Goal: Check status

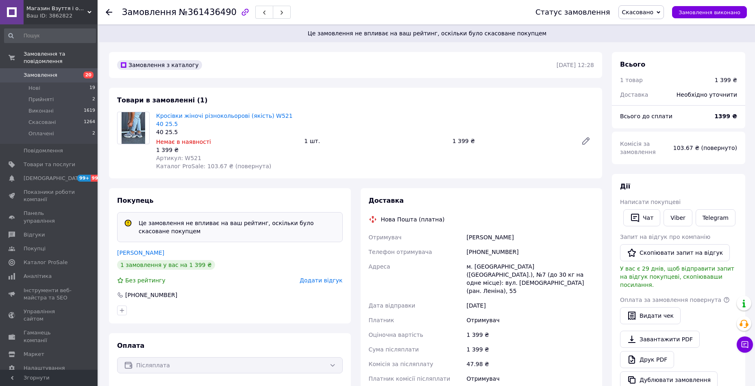
click at [193, 17] on div "Замовлення №361436490" at bounding box center [206, 12] width 169 height 14
copy span "361436490"
drag, startPoint x: 308, startPoint y: 115, endPoint x: 156, endPoint y: 116, distance: 151.6
click at [156, 116] on div "Кросівки жіночі різнокольорові (якість) W521 40 25.5 40 25.5 Немає в наявності …" at bounding box center [375, 141] width 444 height 62
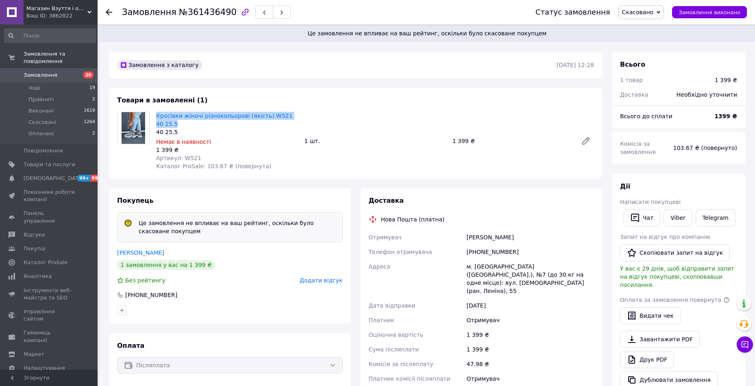
copy link "Кросівки жіночі різнокольорові (якість) W521 40 25.5"
click at [484, 245] on div "[PHONE_NUMBER]" at bounding box center [530, 252] width 131 height 15
copy div "380968411606"
click at [470, 230] on div "[PERSON_NAME]" at bounding box center [530, 237] width 131 height 15
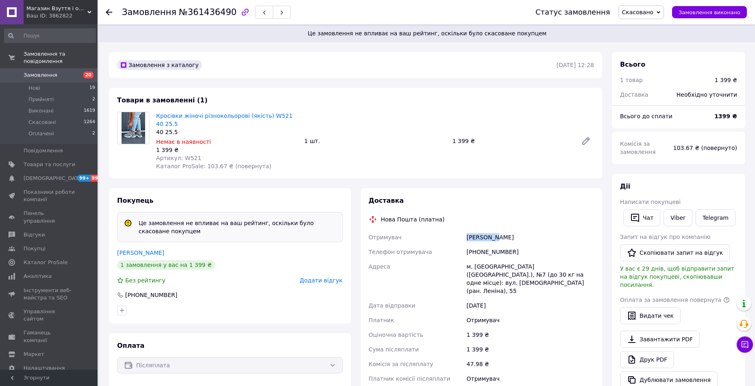
click at [470, 230] on div "[PERSON_NAME]" at bounding box center [530, 237] width 131 height 15
copy div "[PERSON_NAME]"
click at [186, 155] on span "Артикул: W521" at bounding box center [178, 158] width 45 height 7
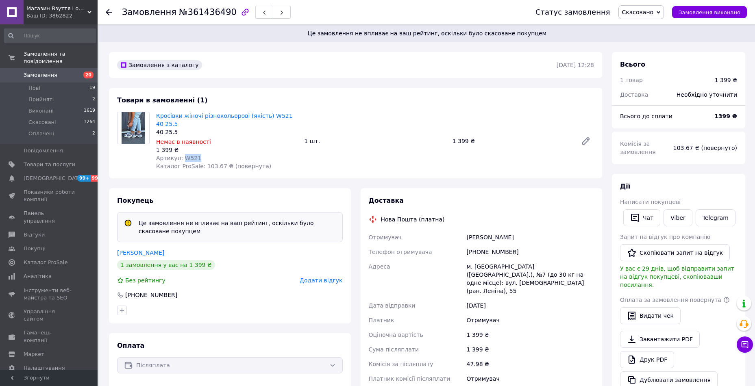
copy span "W521"
click at [34, 72] on span "Замовлення" at bounding box center [41, 75] width 34 height 7
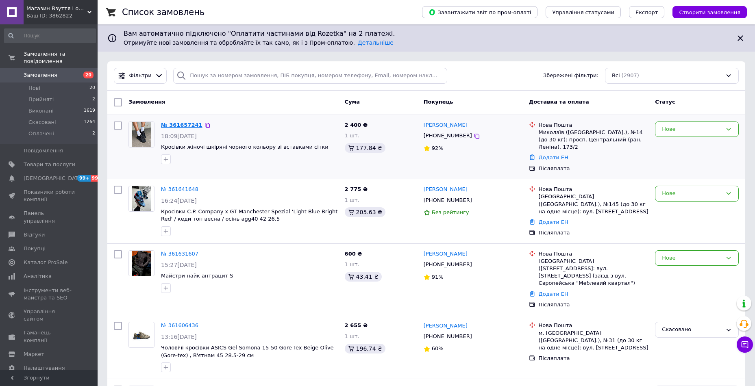
click at [178, 122] on link "№ 361657241" at bounding box center [181, 125] width 41 height 6
